Goal: Task Accomplishment & Management: Use online tool/utility

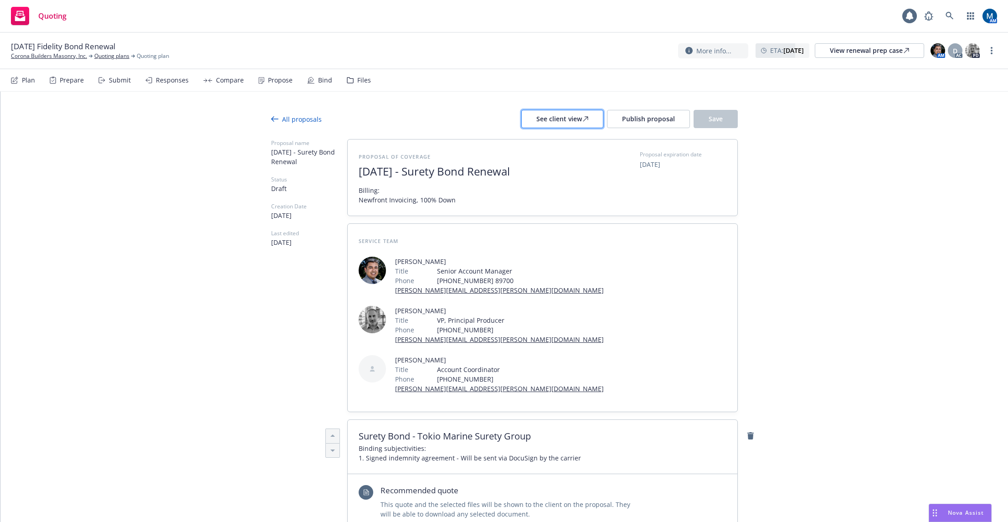
click at [579, 120] on div "See client view" at bounding box center [563, 118] width 52 height 17
type textarea "x"
